Goal: Task Accomplishment & Management: Manage account settings

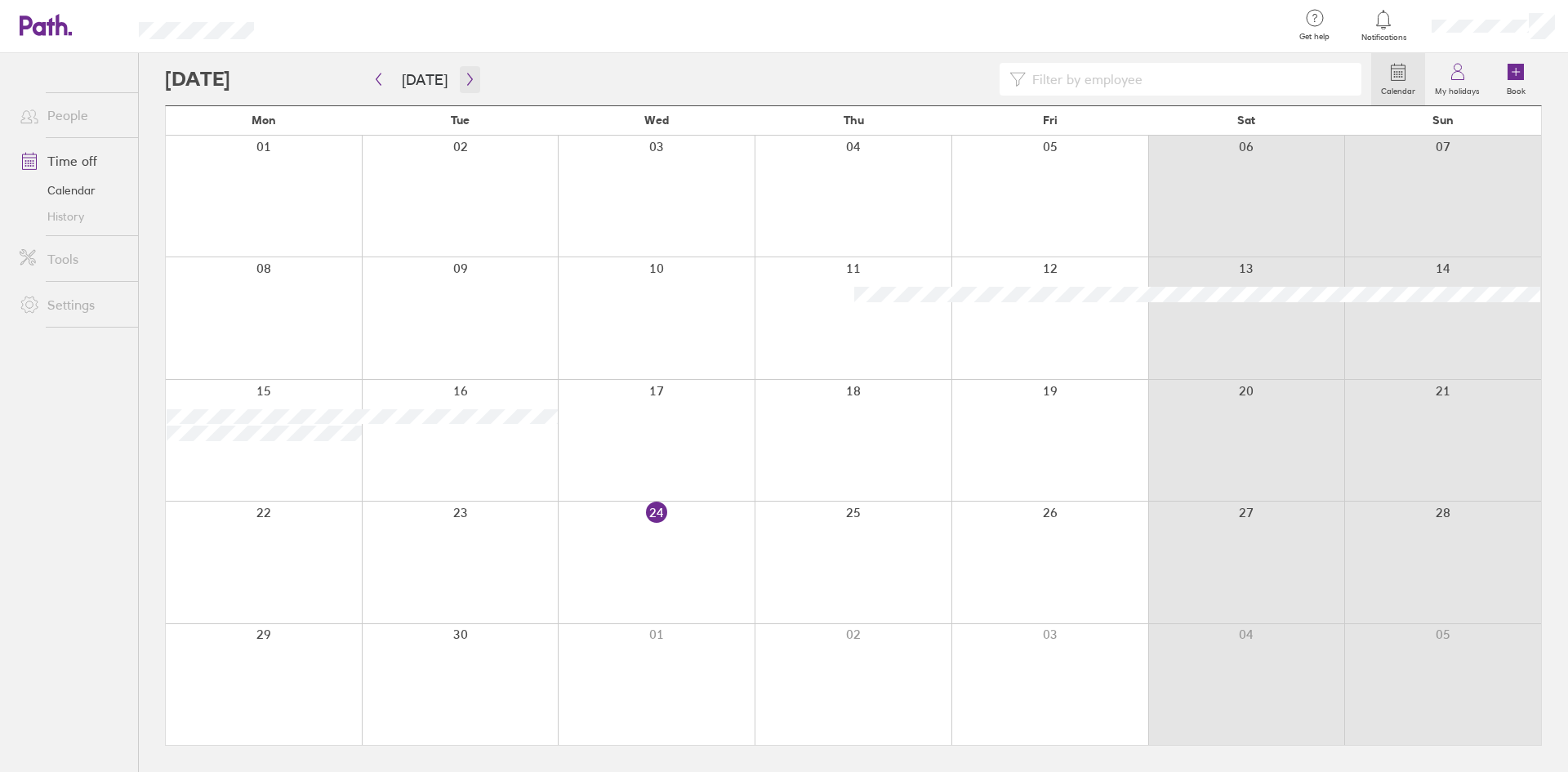
click at [465, 77] on icon "button" at bounding box center [470, 79] width 12 height 13
click at [81, 159] on link "Time off" at bounding box center [72, 161] width 131 height 33
click at [465, 81] on icon "button" at bounding box center [470, 79] width 12 height 13
click at [803, 464] on div at bounding box center [853, 440] width 197 height 121
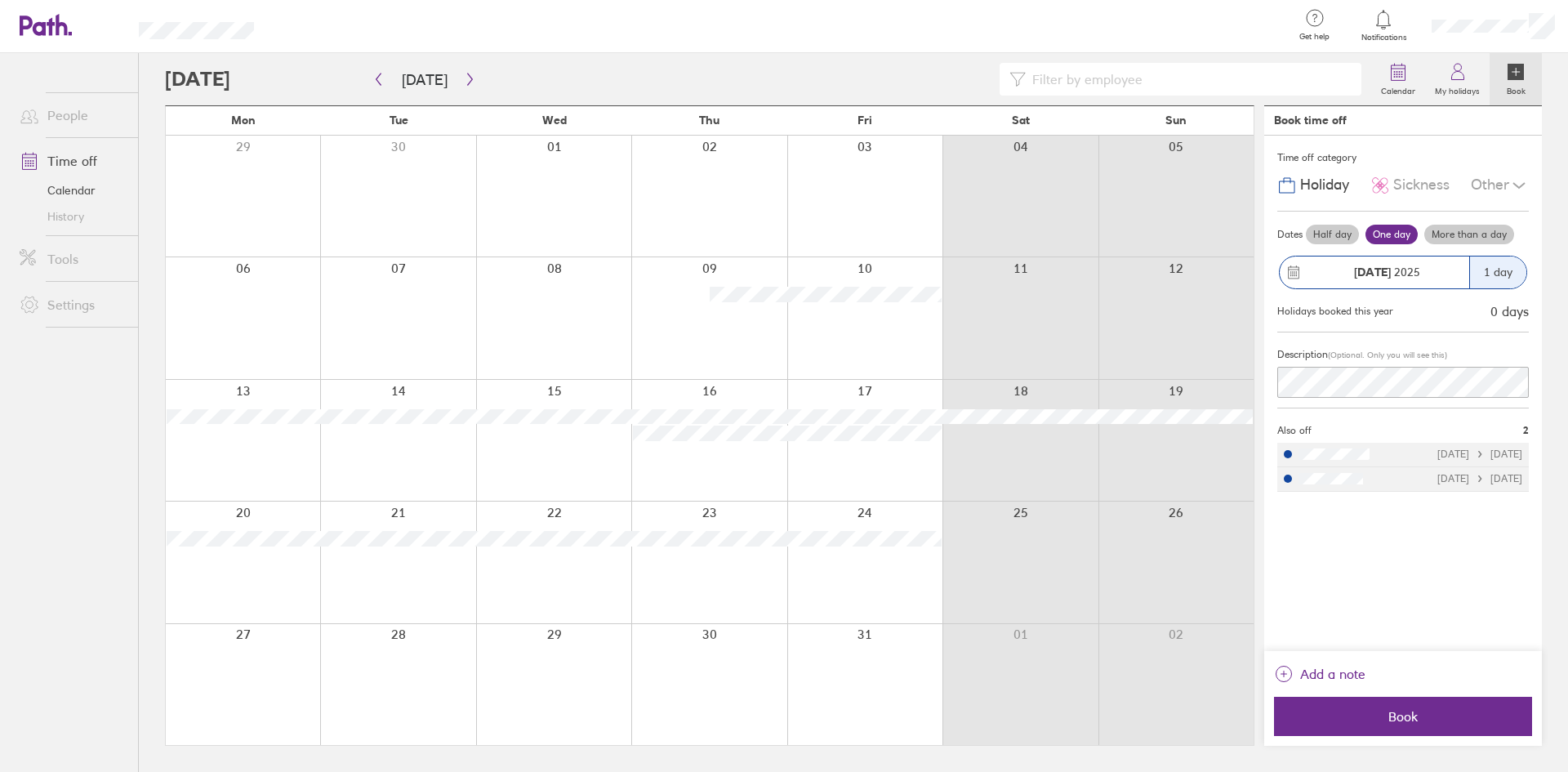
click at [1491, 274] on div "1 day" at bounding box center [1498, 272] width 57 height 32
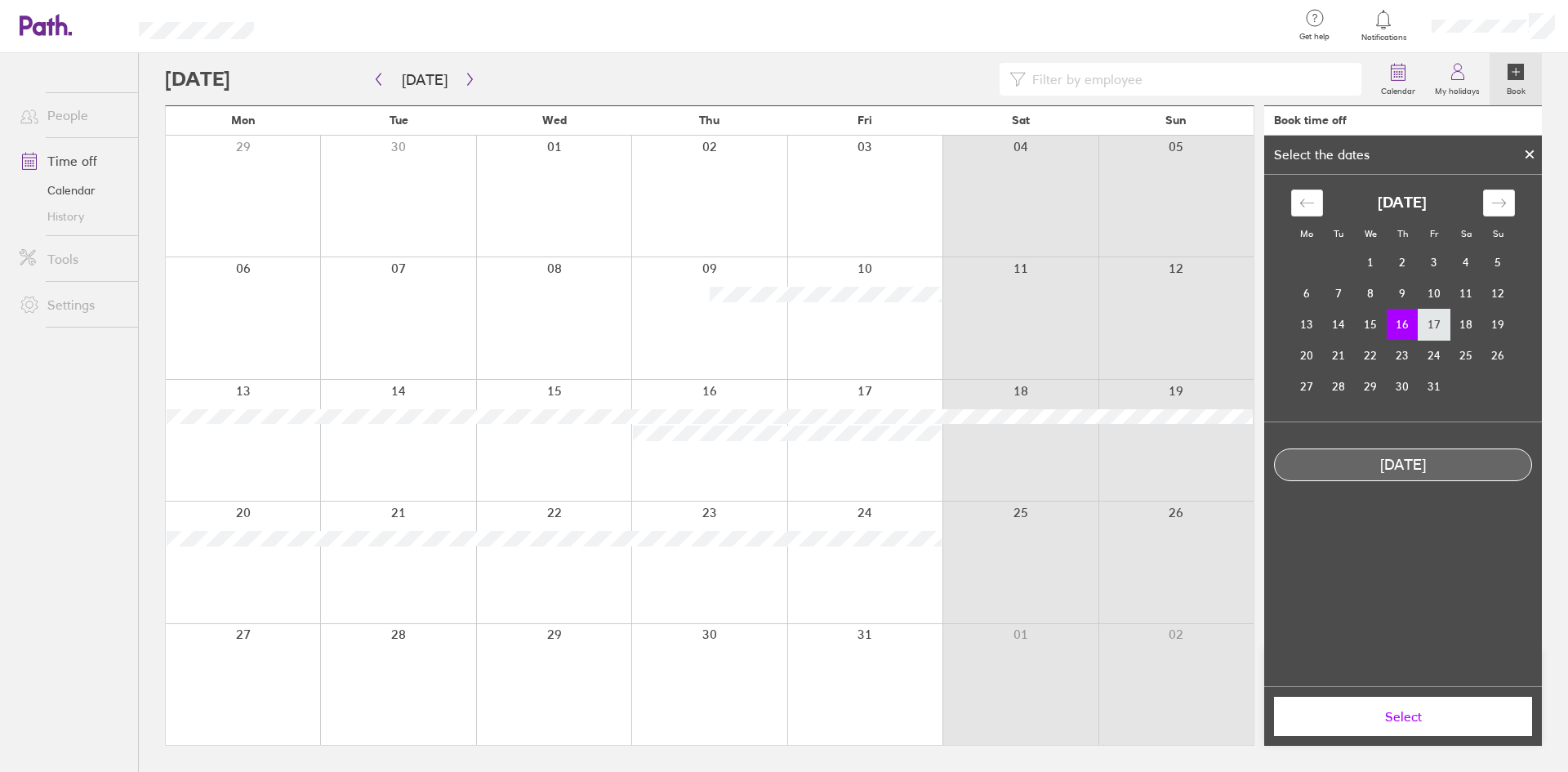
click at [1430, 324] on td "17" at bounding box center [1435, 325] width 32 height 31
click at [1407, 326] on td "16" at bounding box center [1403, 325] width 32 height 31
click at [1438, 324] on td "17" at bounding box center [1435, 325] width 32 height 31
click at [1411, 322] on td "16" at bounding box center [1403, 325] width 32 height 31
click at [1410, 322] on td "16" at bounding box center [1403, 325] width 32 height 31
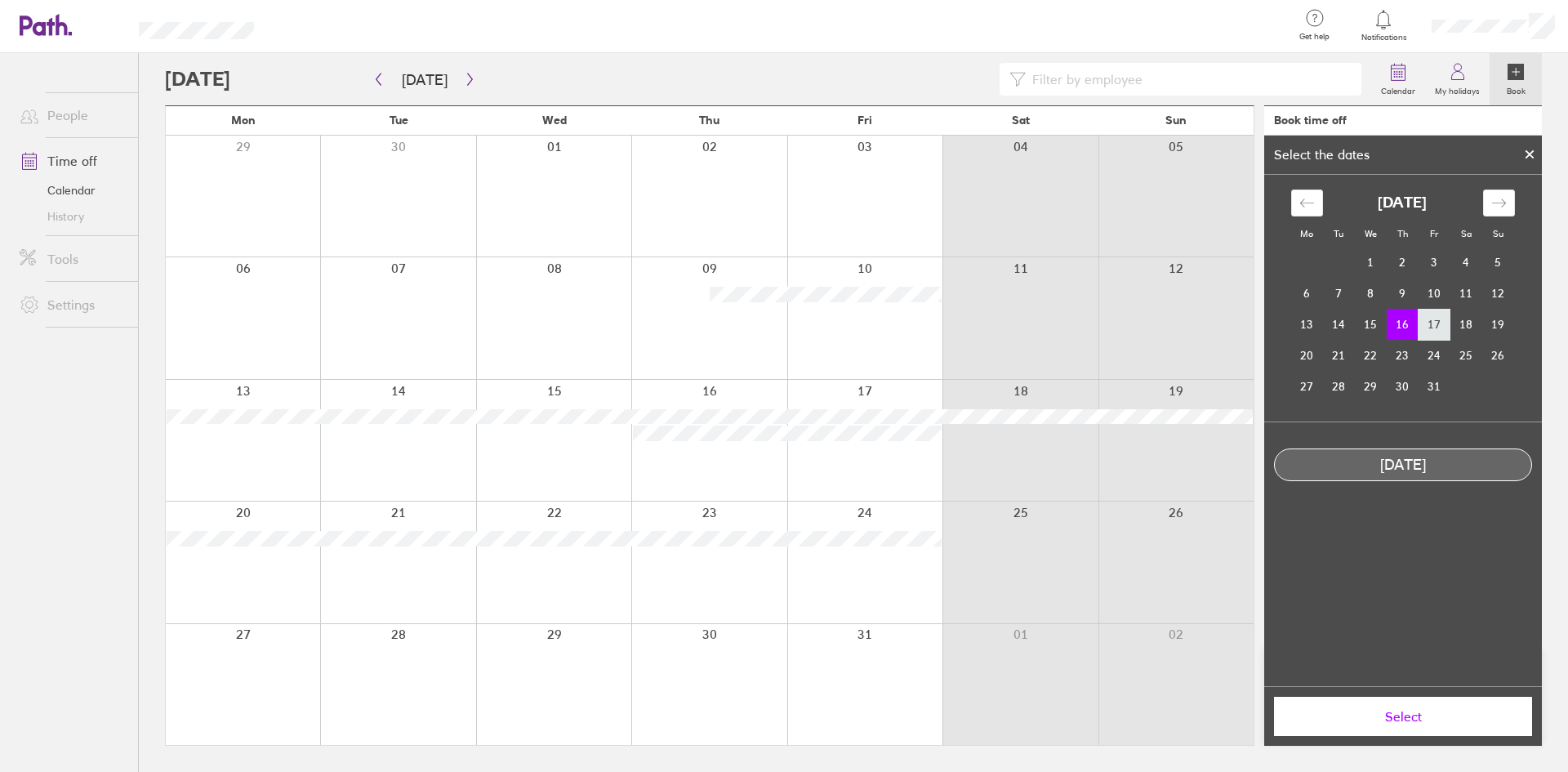
click at [1426, 324] on td "17" at bounding box center [1435, 325] width 32 height 31
click at [1393, 323] on td "16" at bounding box center [1403, 325] width 32 height 31
click at [1420, 326] on td "17" at bounding box center [1435, 325] width 32 height 31
click at [1406, 326] on td "16" at bounding box center [1403, 325] width 32 height 31
click at [1410, 719] on span "Select" at bounding box center [1404, 716] width 235 height 15
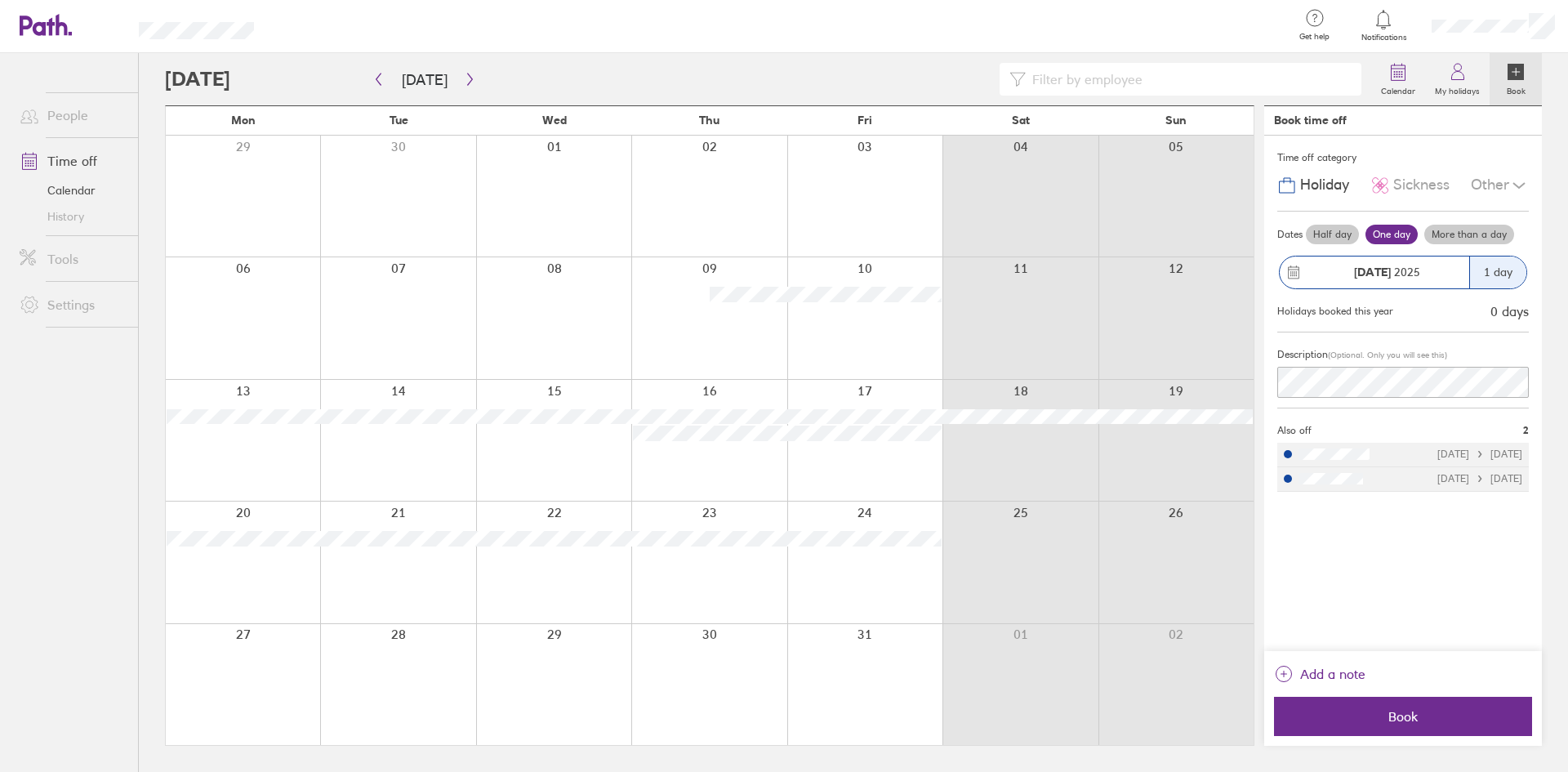
click at [1454, 238] on label "More than a day" at bounding box center [1469, 234] width 90 height 20
click at [0, 0] on input "More than a day" at bounding box center [0, 0] width 0 height 0
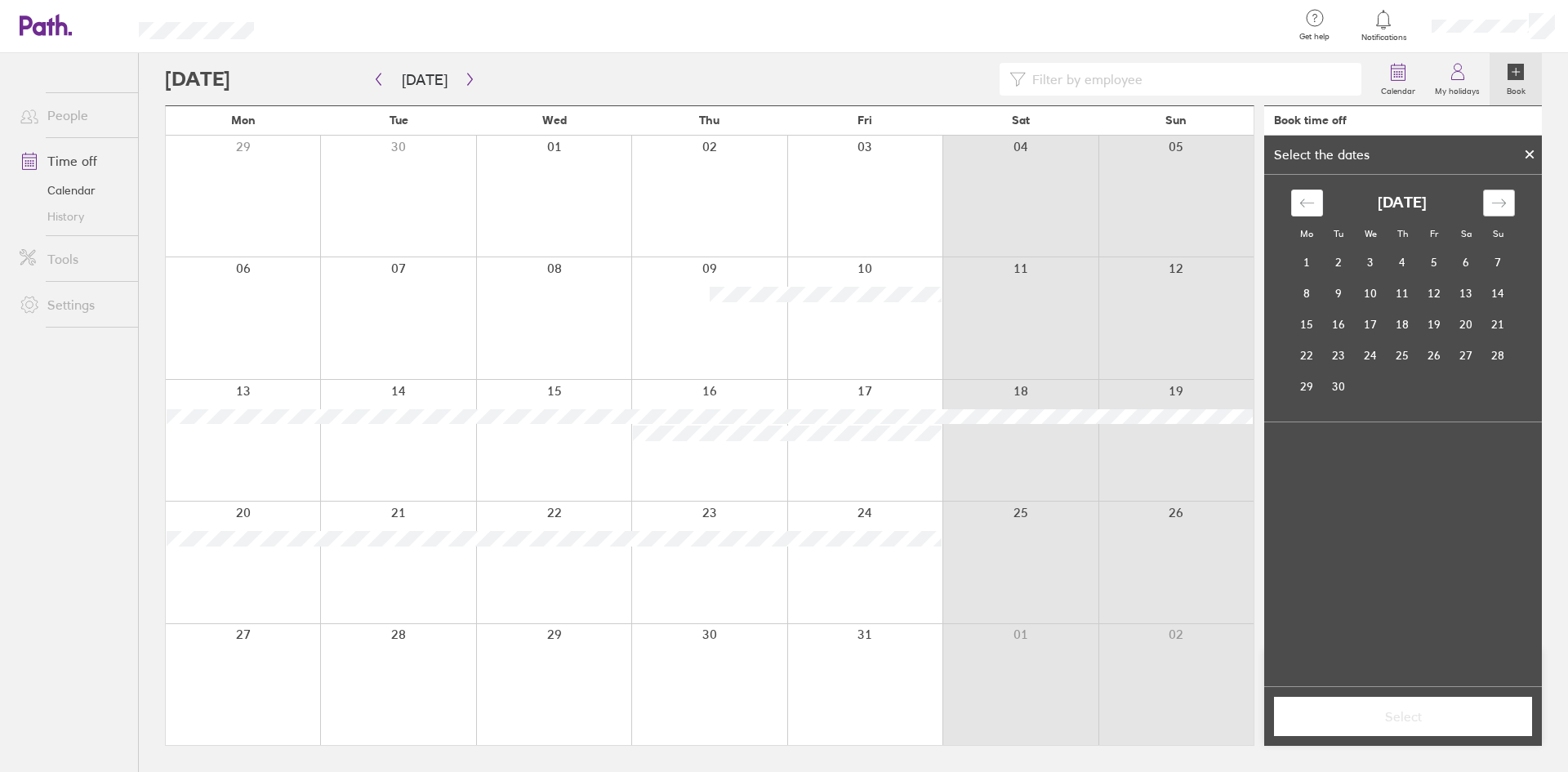
click at [1499, 199] on icon "Move forward to switch to the next month." at bounding box center [1499, 203] width 16 height 16
click at [1403, 327] on td "16" at bounding box center [1403, 325] width 32 height 31
click at [1435, 320] on td "17" at bounding box center [1435, 325] width 32 height 31
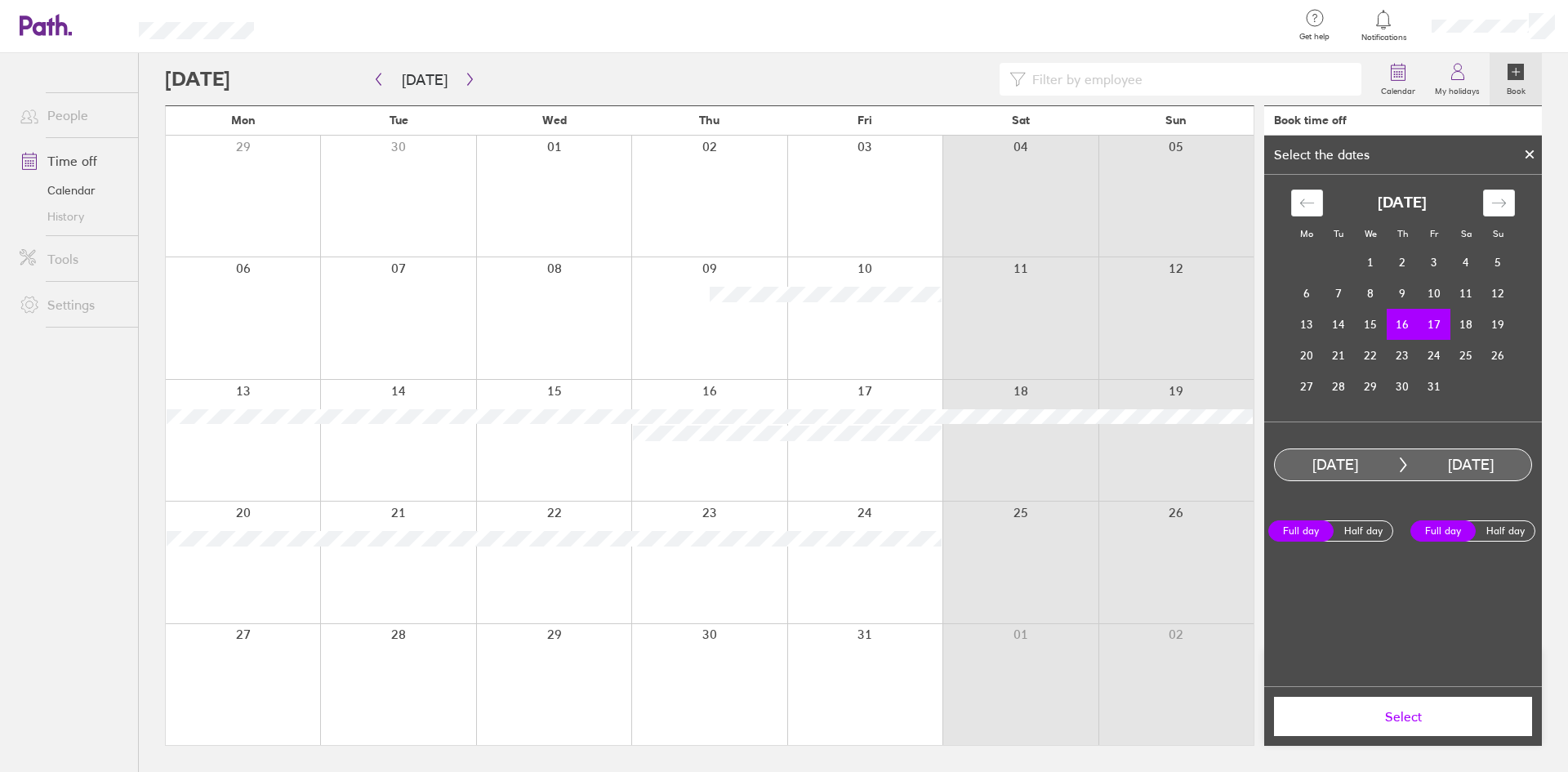
click at [1393, 711] on span "Select" at bounding box center [1404, 716] width 235 height 15
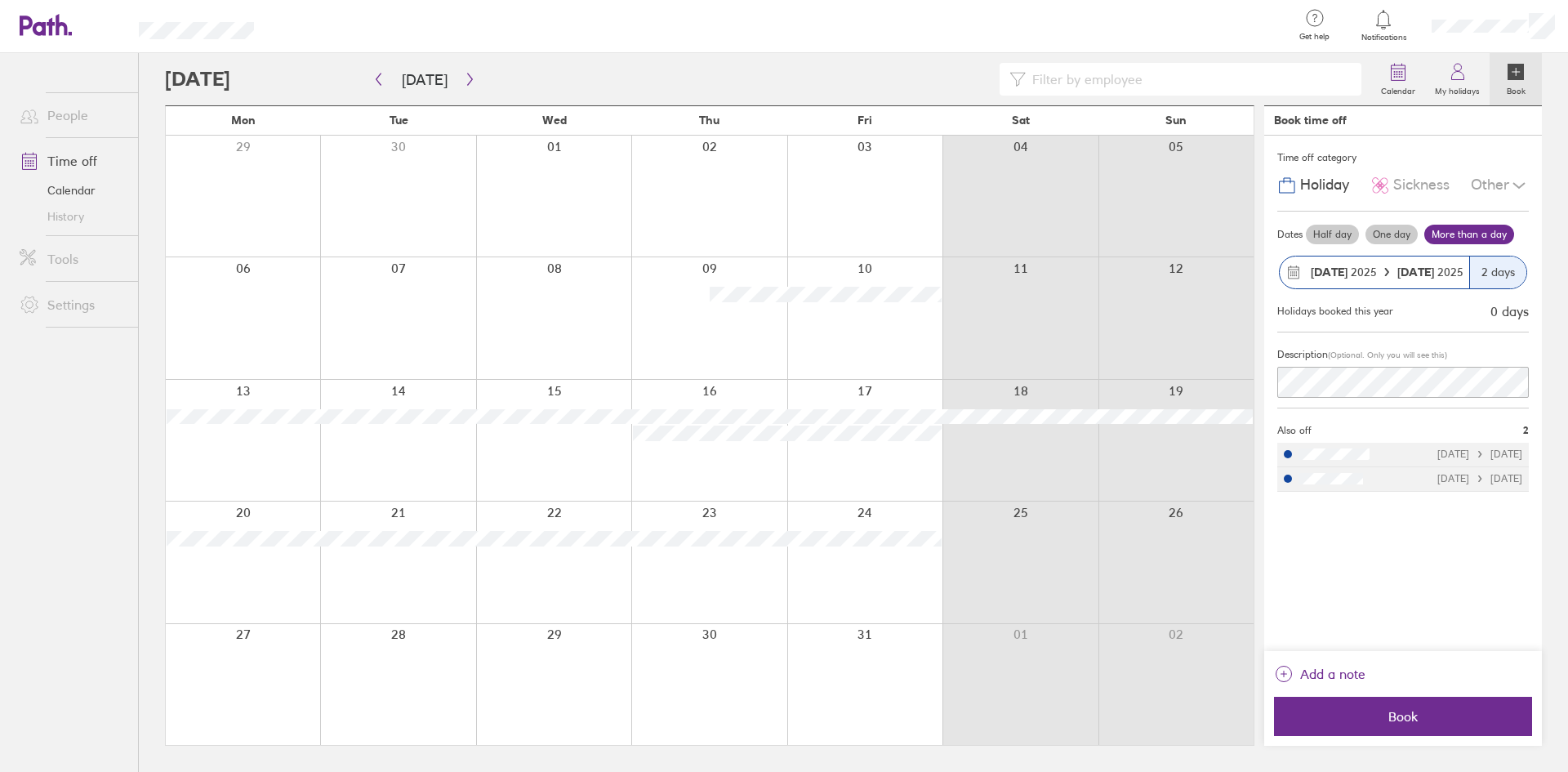
click at [1389, 232] on label "One day" at bounding box center [1392, 234] width 52 height 20
click at [0, 0] on input "One day" at bounding box center [0, 0] width 0 height 0
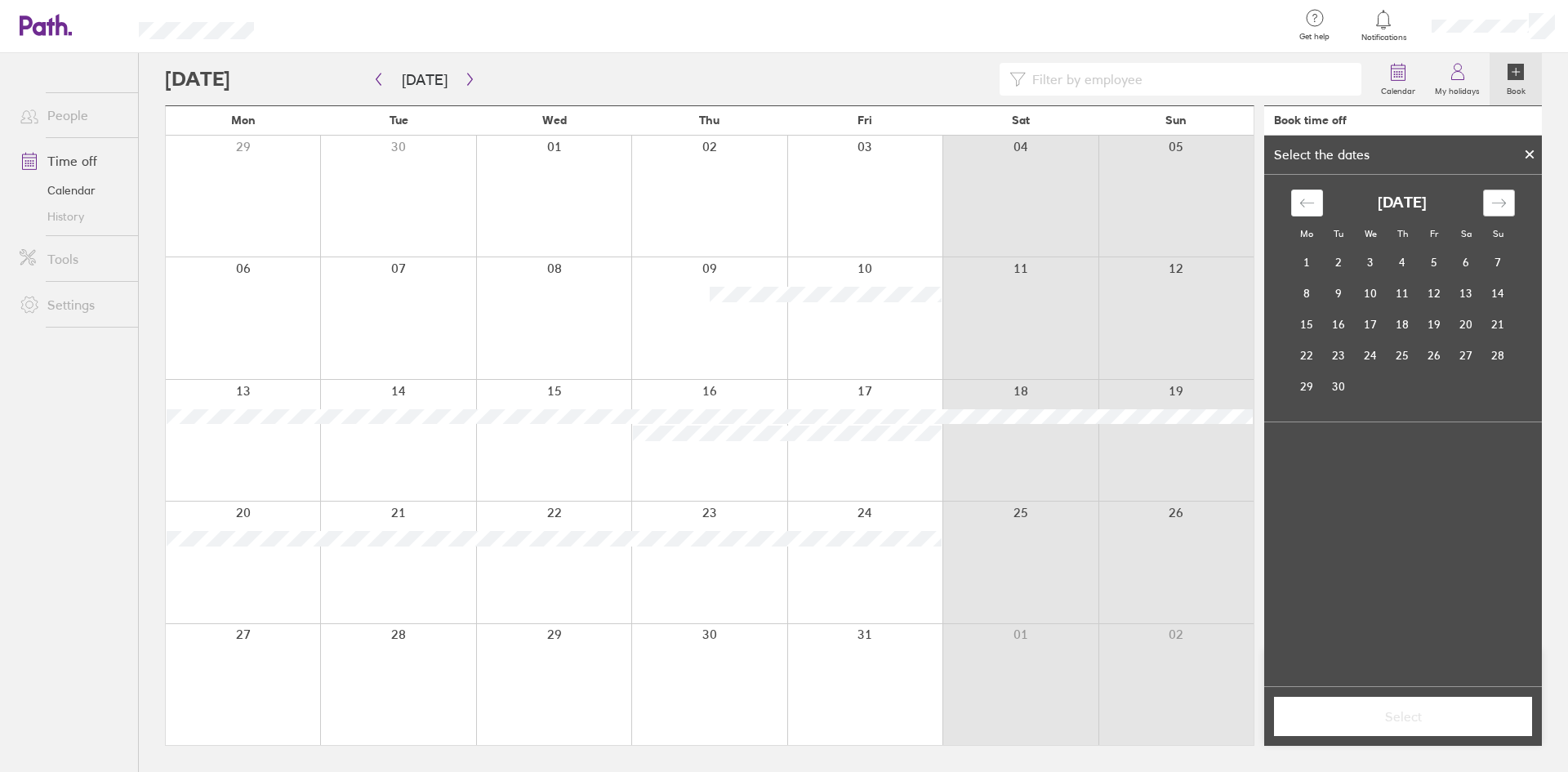
click at [1496, 205] on icon "Move forward to switch to the next month." at bounding box center [1499, 203] width 16 height 16
click at [1428, 324] on td "17" at bounding box center [1435, 325] width 32 height 31
click at [1407, 723] on span "Select" at bounding box center [1404, 716] width 235 height 15
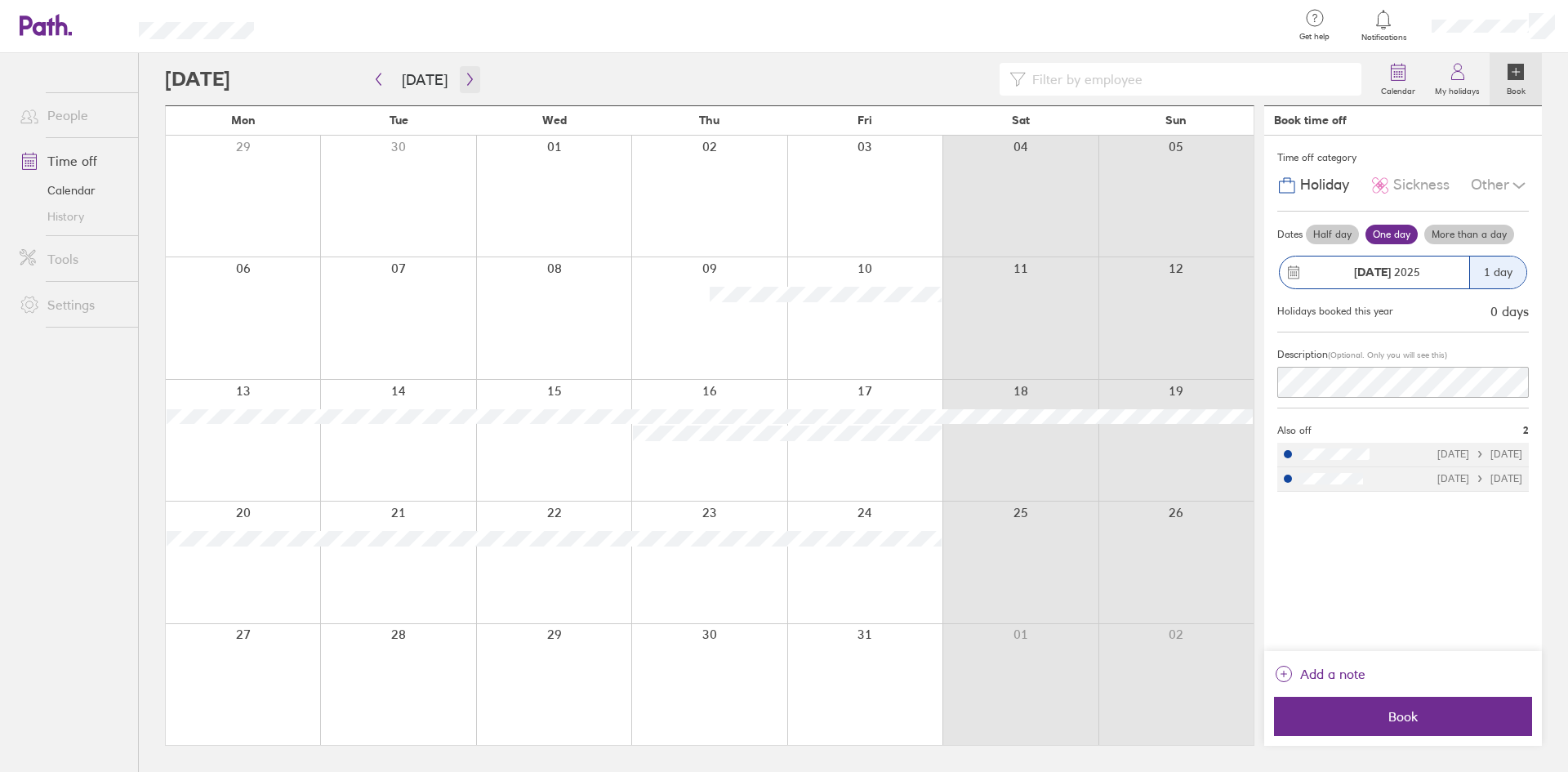
click at [467, 83] on icon "button" at bounding box center [470, 79] width 5 height 12
click at [386, 76] on button "button" at bounding box center [378, 79] width 20 height 27
click at [466, 83] on icon "button" at bounding box center [470, 79] width 12 height 13
click at [1397, 714] on span "Book" at bounding box center [1404, 716] width 235 height 15
